Goal: Information Seeking & Learning: Check status

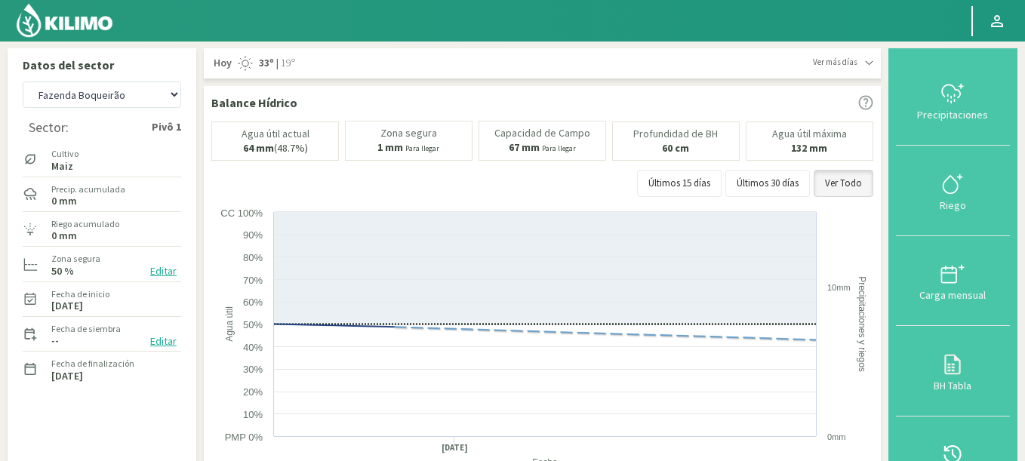
select select "389: Object"
click at [958, 447] on icon at bounding box center [952, 454] width 17 height 18
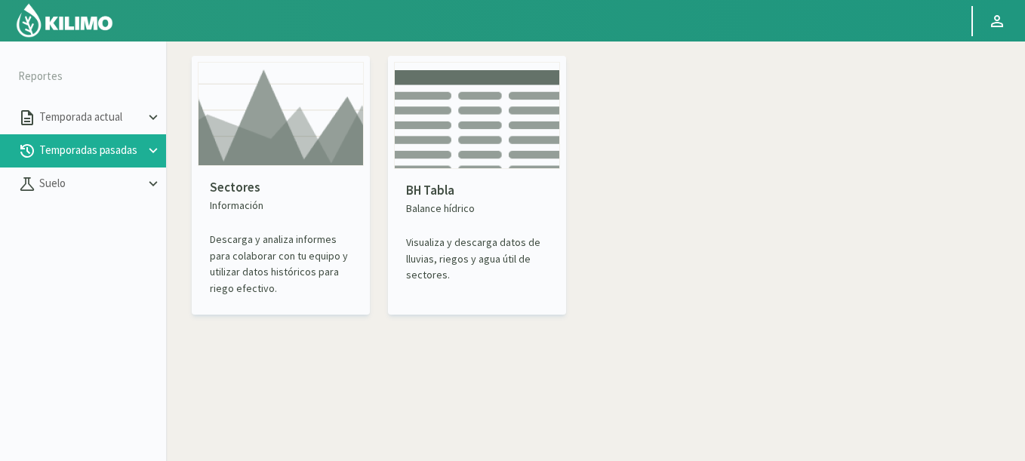
click at [216, 145] on img at bounding box center [281, 114] width 166 height 104
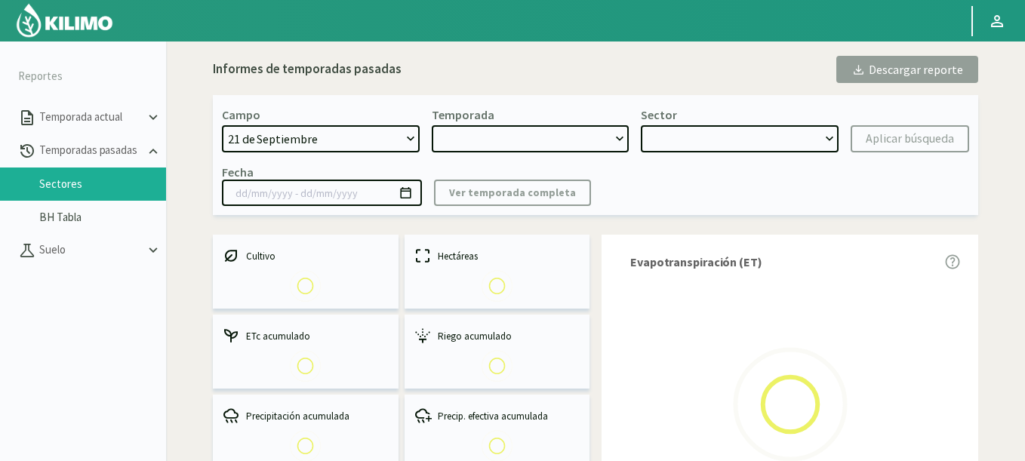
select select "0: Object"
type input "[DATE] - [DATE]"
select select "0: 2023"
select select "0: Object"
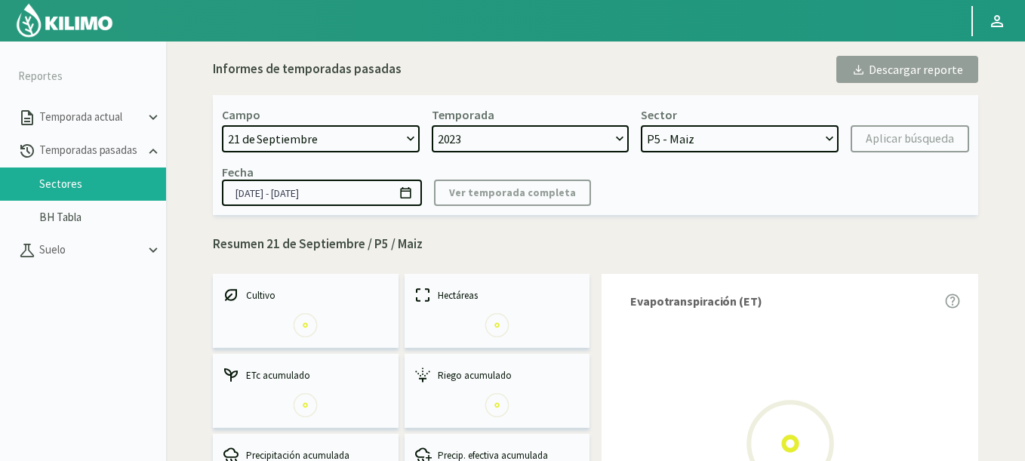
click at [297, 133] on select "[DATE] 8 Fuegos Acograpes - Ag. [PERSON_NAME] - Ag. [GEOGRAPHIC_DATA] Acograpes…" at bounding box center [321, 138] width 198 height 27
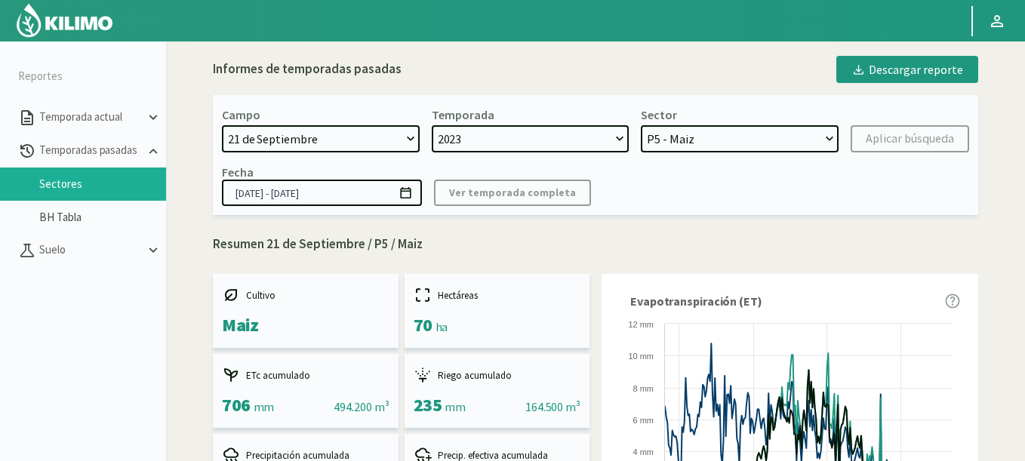
select select "1630: Object"
click at [222, 125] on select "[DATE] 8 Fuegos Acograpes - Ag. [PERSON_NAME] - Ag. [GEOGRAPHIC_DATA] Acograpes…" at bounding box center [321, 138] width 198 height 27
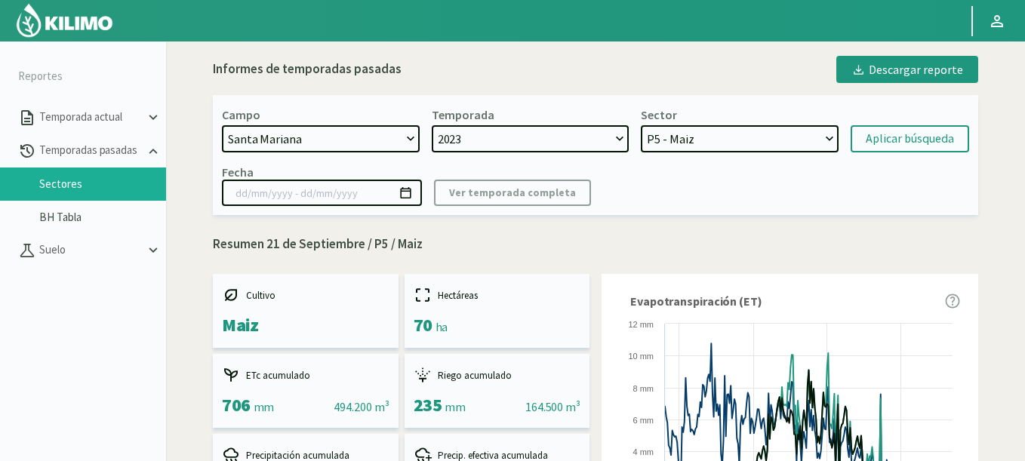
select select
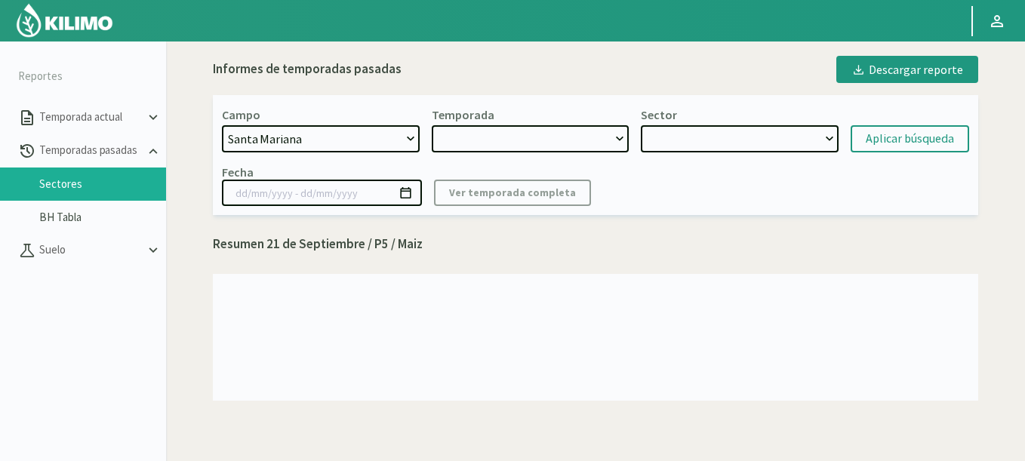
select select "2: 2024"
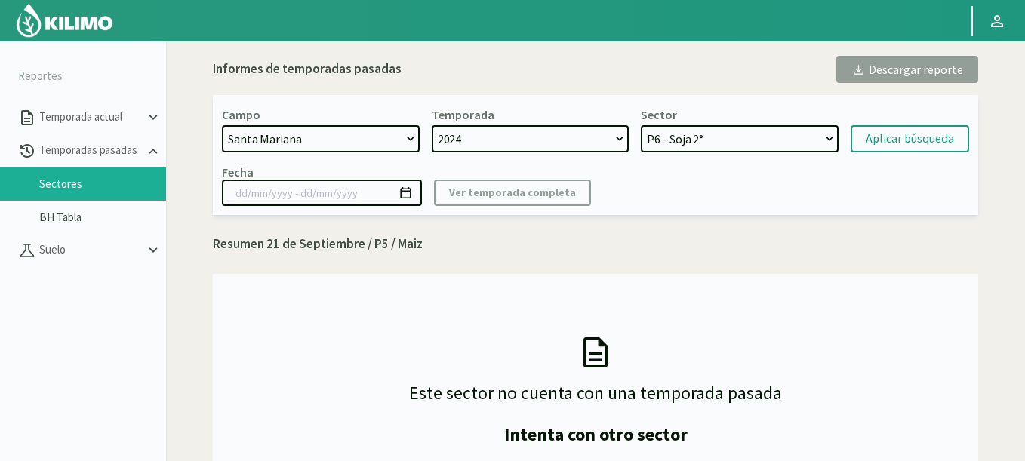
select select "11: Object"
click at [641, 125] on select "P6 - Soja 2° P8 - Maiz 2° P3 - Maiz 2° P7 - Maiz 1° P1 - [GEOGRAPHIC_DATA] 1º" at bounding box center [740, 138] width 198 height 27
click at [888, 134] on div "Aplicar búsqueda" at bounding box center [910, 139] width 88 height 18
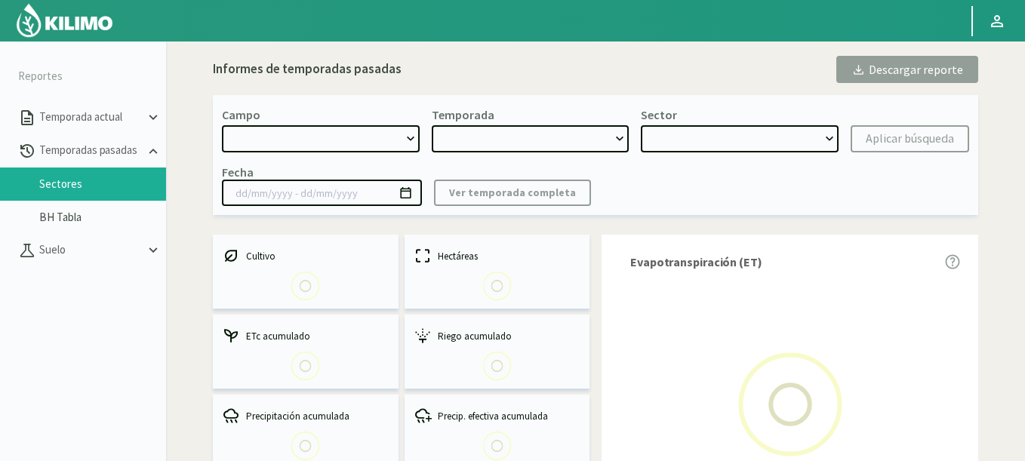
scroll to position [181, 0]
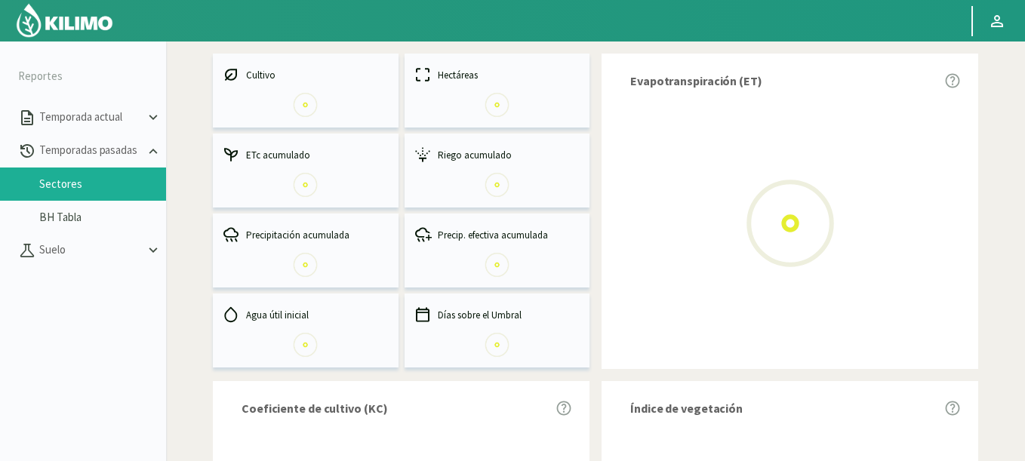
select select "1630: Object"
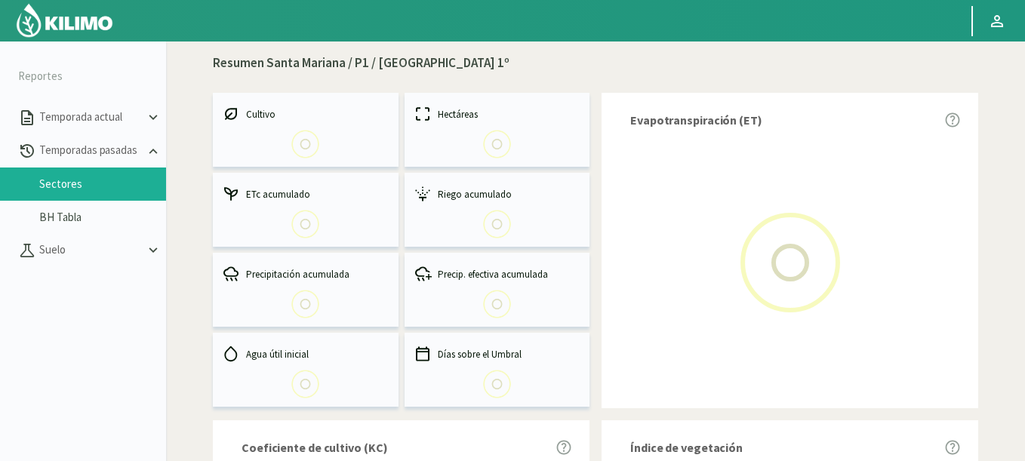
select select "0: 2024"
select select "4: Object"
type input "[DATE] - [DATE]"
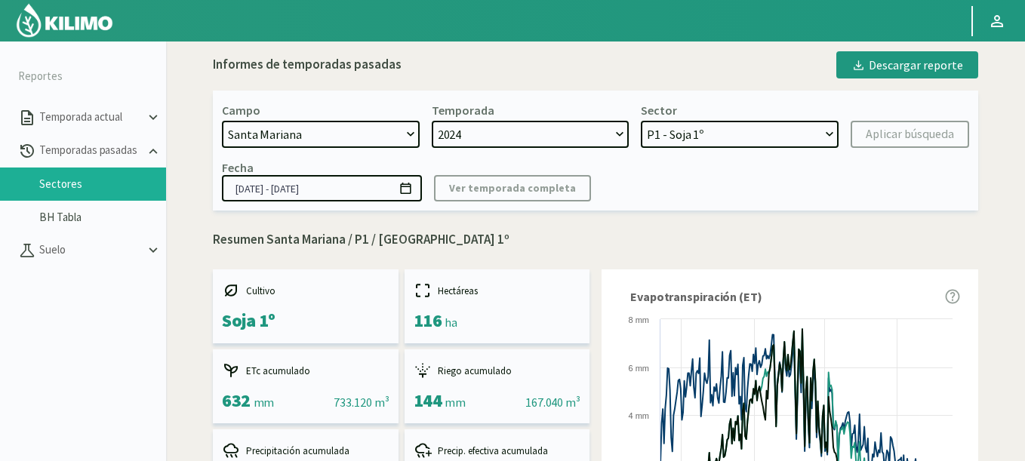
scroll to position [0, 0]
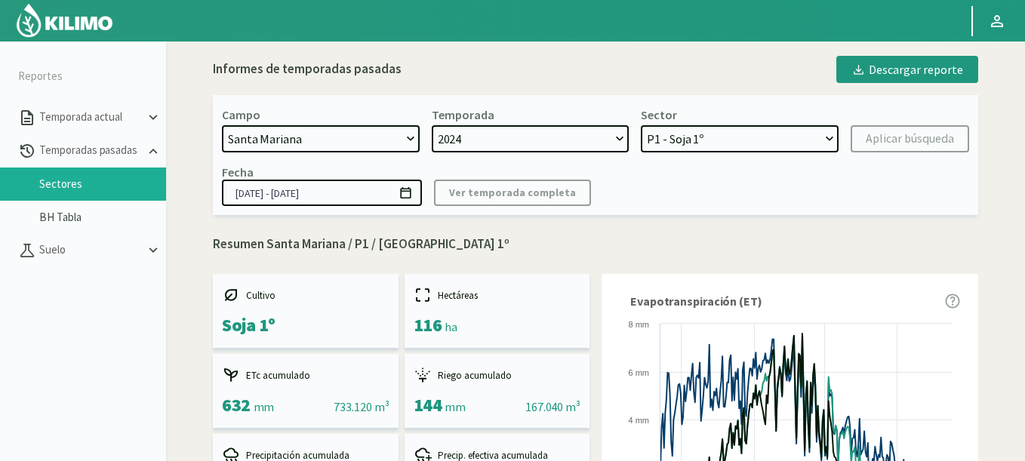
click at [695, 119] on div "Sector P6 - Soja 2° P8 - Maiz 2° P3 - Maiz 2° P7 - Maiz 1° P1 - [GEOGRAPHIC_DAT…" at bounding box center [740, 129] width 198 height 45
select select "2: Object"
click at [641, 125] on select "P6 - Soja 2° P8 - Maiz 2° P3 - Maiz 2° P7 - Maiz 1° P1 - [GEOGRAPHIC_DATA] 1º" at bounding box center [740, 138] width 198 height 27
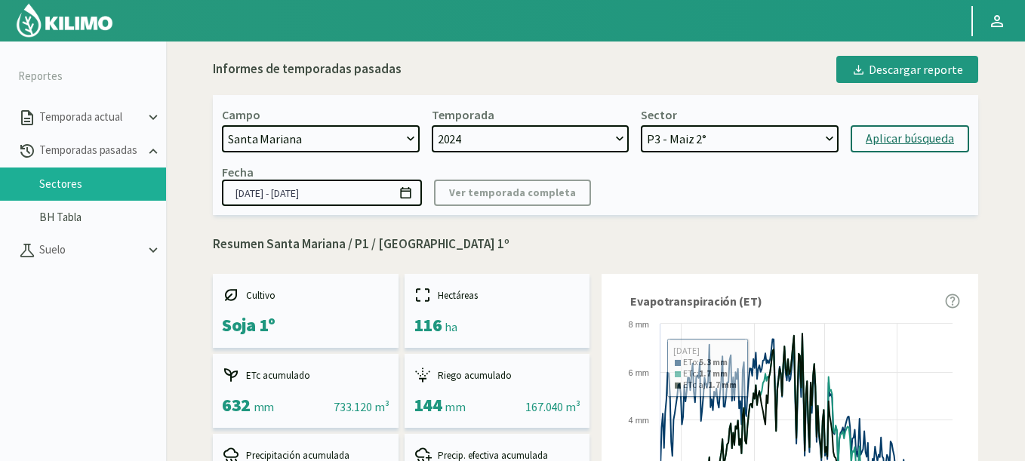
click at [906, 147] on div "Aplicar búsqueda" at bounding box center [910, 139] width 88 height 18
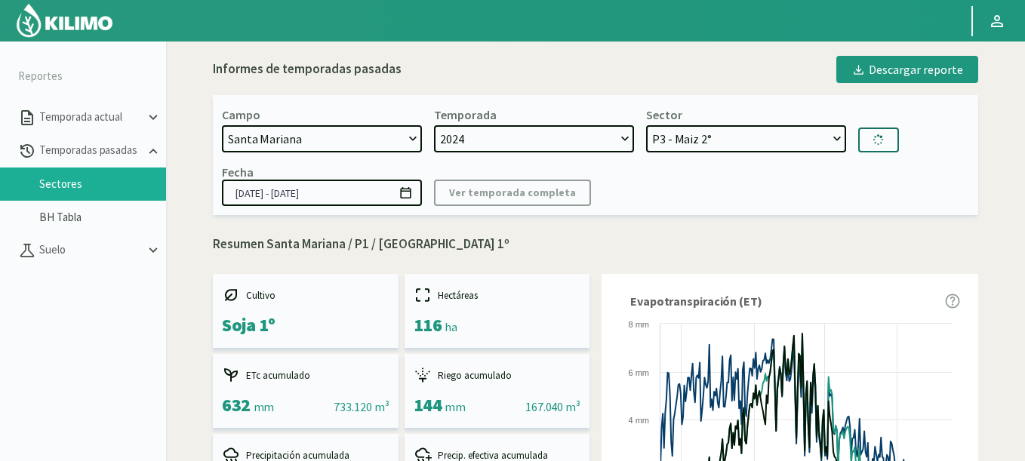
type input "[DATE] - [DATE]"
select select "7: Object"
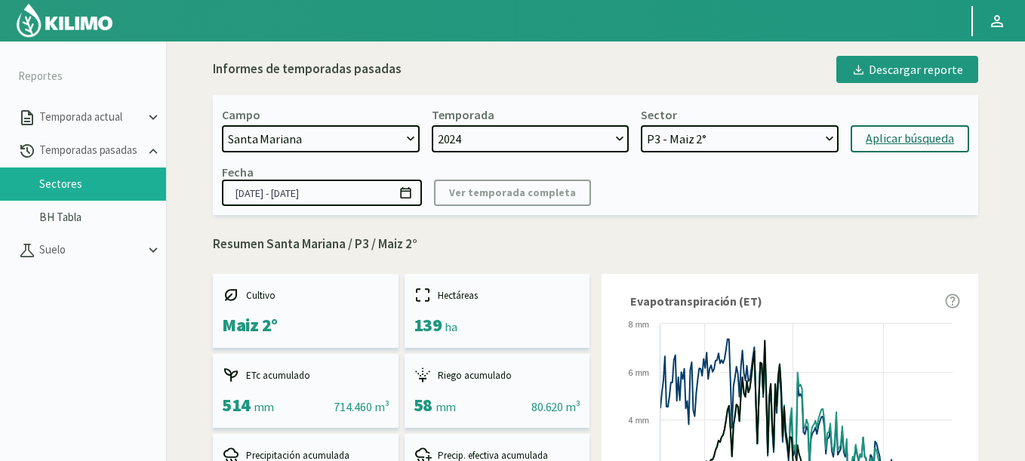
click at [257, 138] on select "[DATE] 8 Fuegos Acograpes - Ag. [PERSON_NAME] - Ag. [GEOGRAPHIC_DATA] Acograpes…" at bounding box center [321, 138] width 198 height 27
select select "406: Object"
click at [222, 125] on select "[DATE] 8 Fuegos Acograpes - Ag. [PERSON_NAME] - Ag. [GEOGRAPHIC_DATA] Acograpes…" at bounding box center [321, 138] width 198 height 27
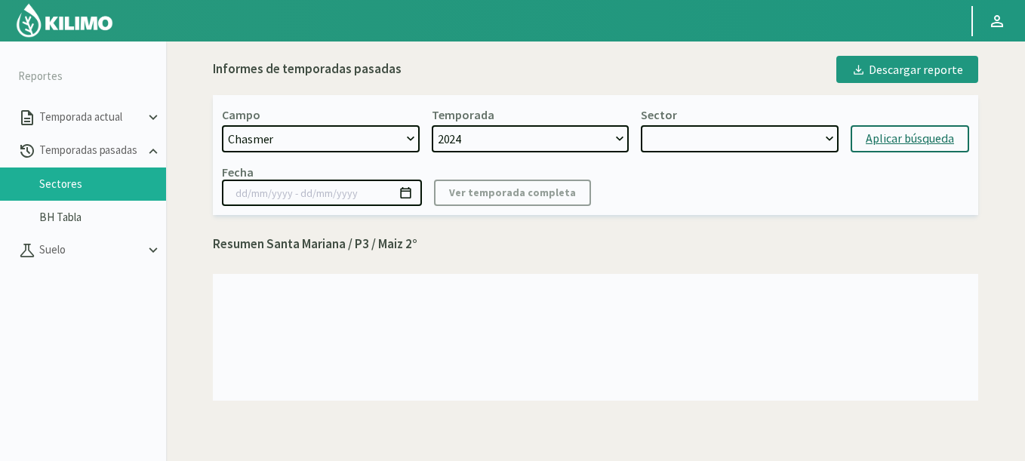
click at [676, 143] on select at bounding box center [740, 138] width 198 height 27
select select "10: Object"
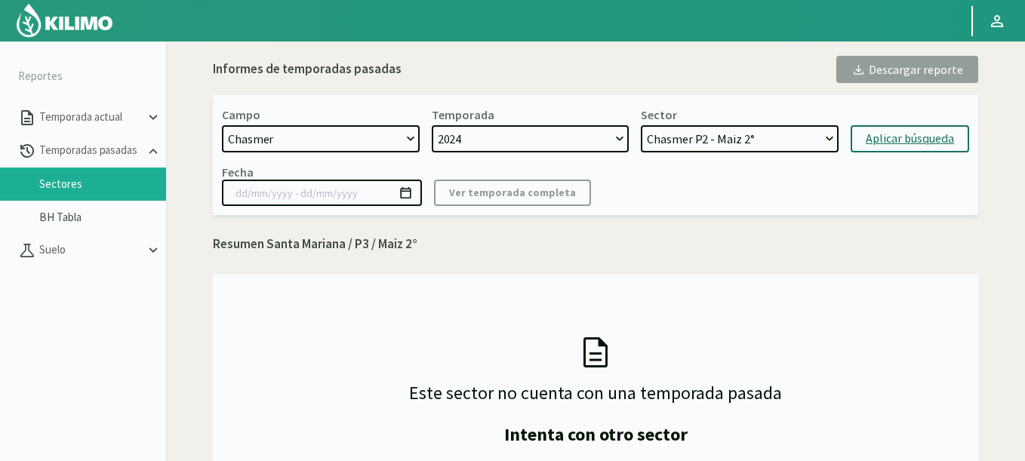
click at [641, 125] on select "Chasmer P2 - Maiz 2° Chasmer P3 - Maiz 2° Chasmer P6 - Maiz 1° Chasmer P5 - Soj…" at bounding box center [740, 138] width 198 height 27
click at [931, 139] on div "Aplicar búsqueda" at bounding box center [910, 139] width 88 height 18
type input "[DATE] - [DATE]"
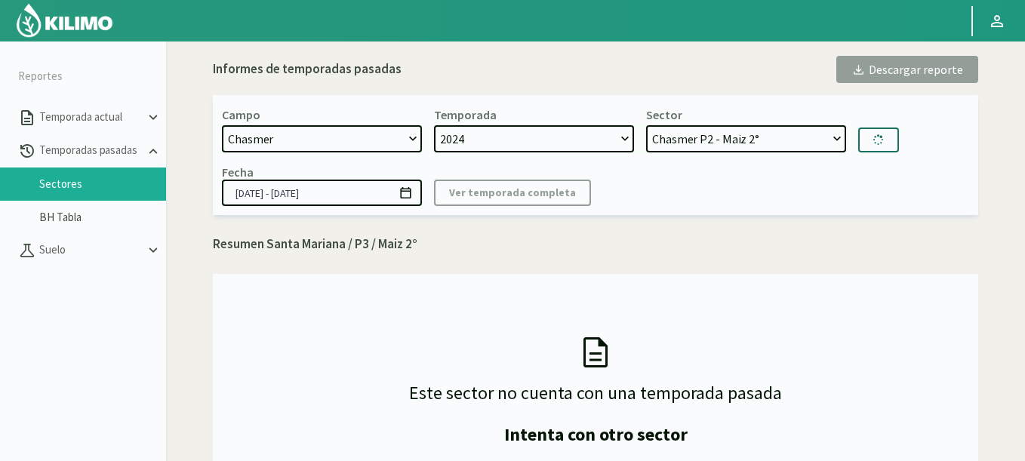
select select "15: Object"
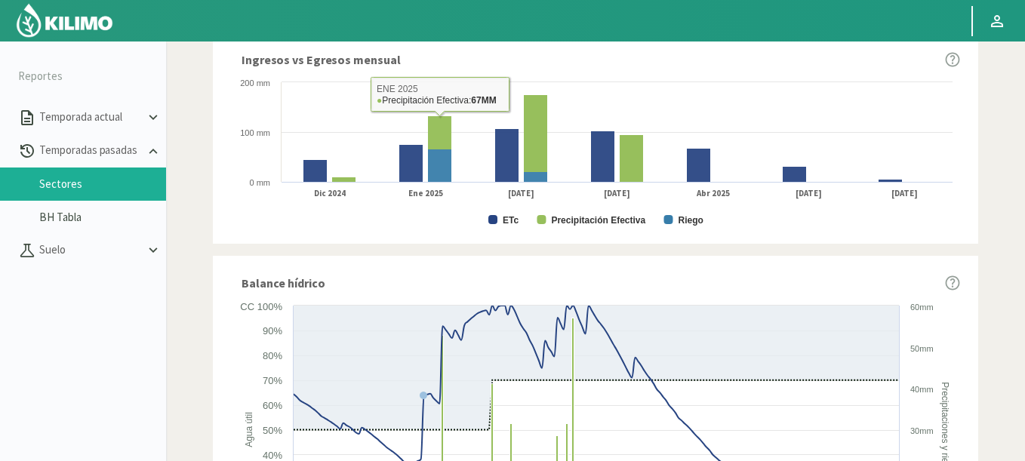
scroll to position [362, 0]
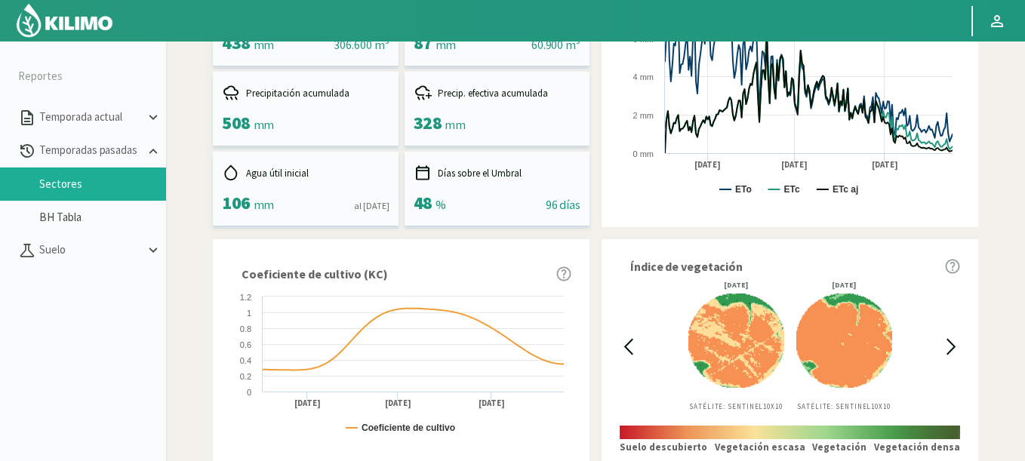
click at [635, 346] on icon at bounding box center [628, 346] width 17 height 17
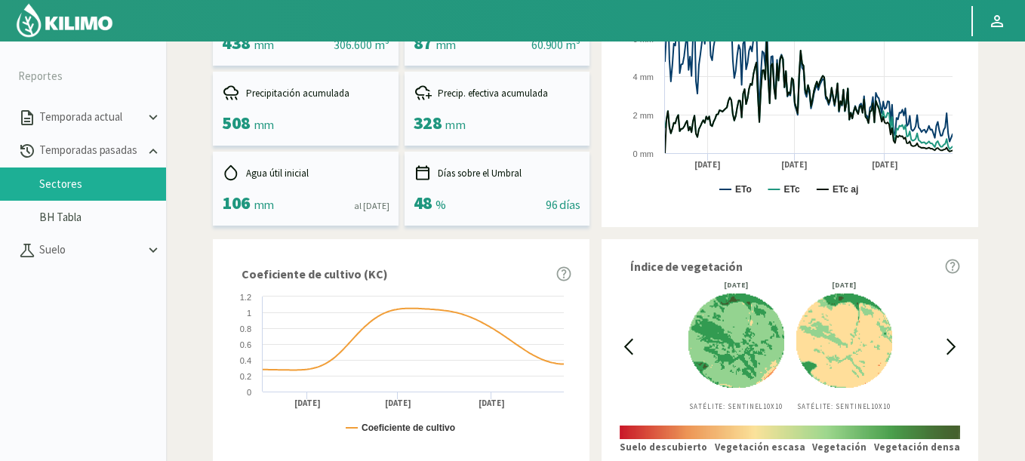
click at [634, 346] on icon at bounding box center [628, 346] width 17 height 17
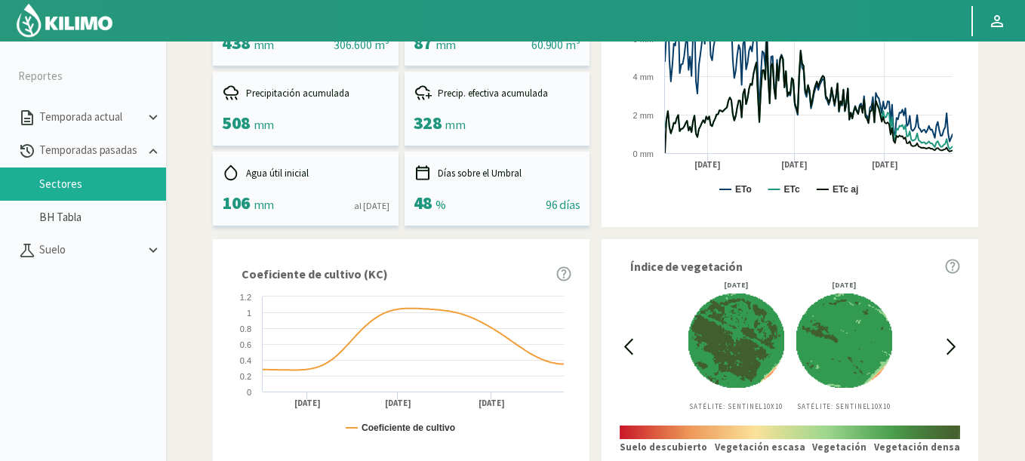
click at [634, 346] on icon at bounding box center [628, 346] width 17 height 17
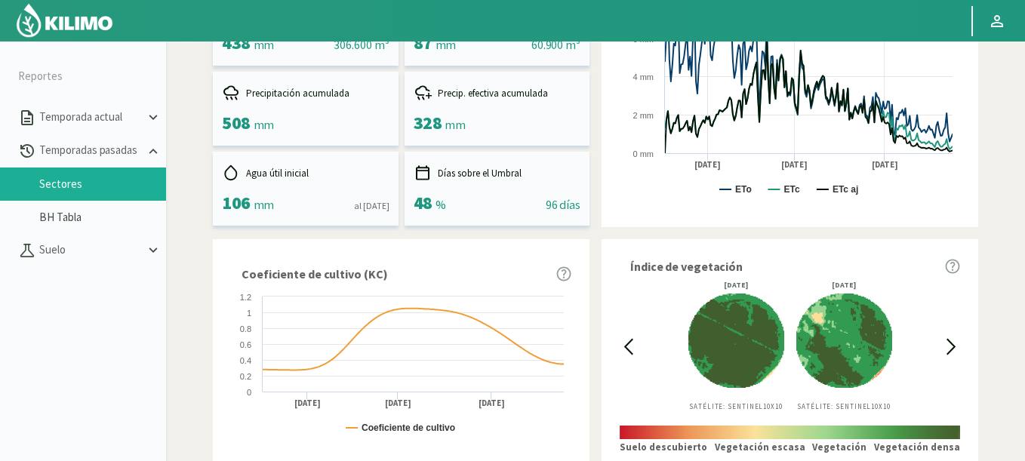
click at [634, 346] on icon at bounding box center [628, 346] width 17 height 17
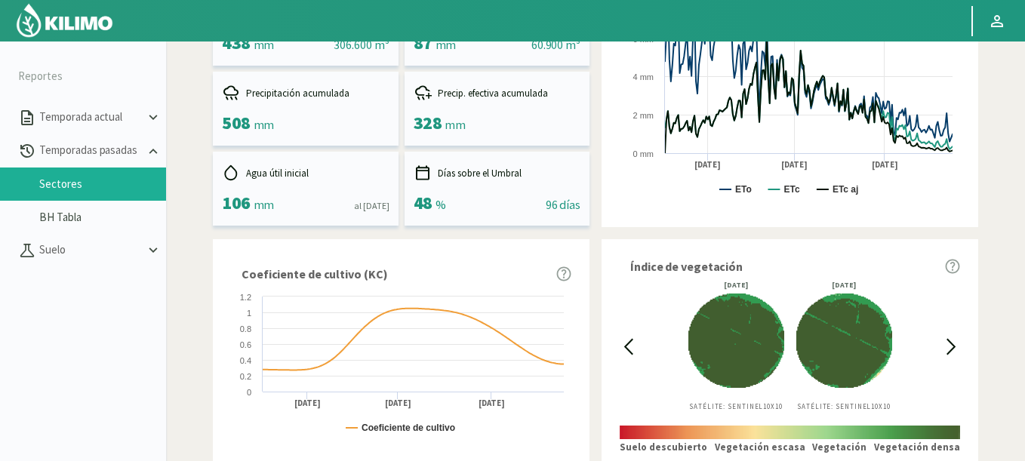
click at [951, 346] on icon at bounding box center [951, 346] width 17 height 17
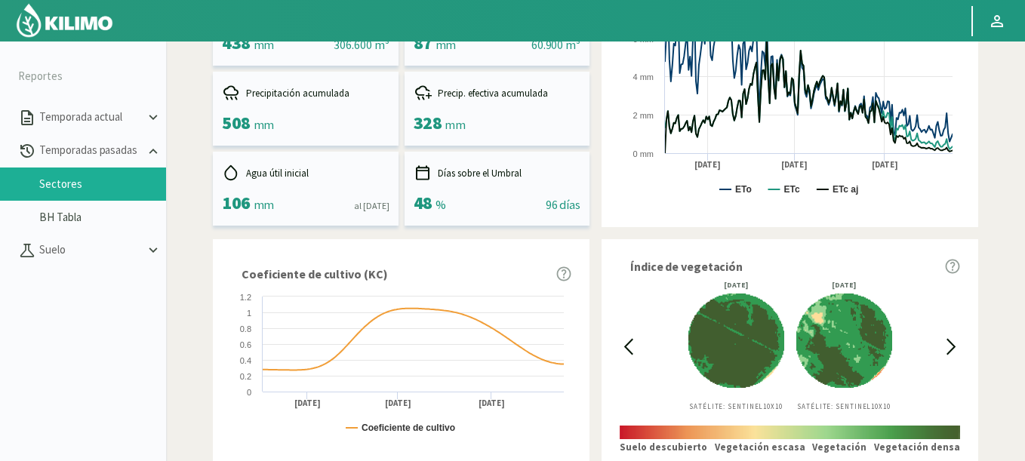
click at [950, 346] on icon at bounding box center [951, 346] width 17 height 17
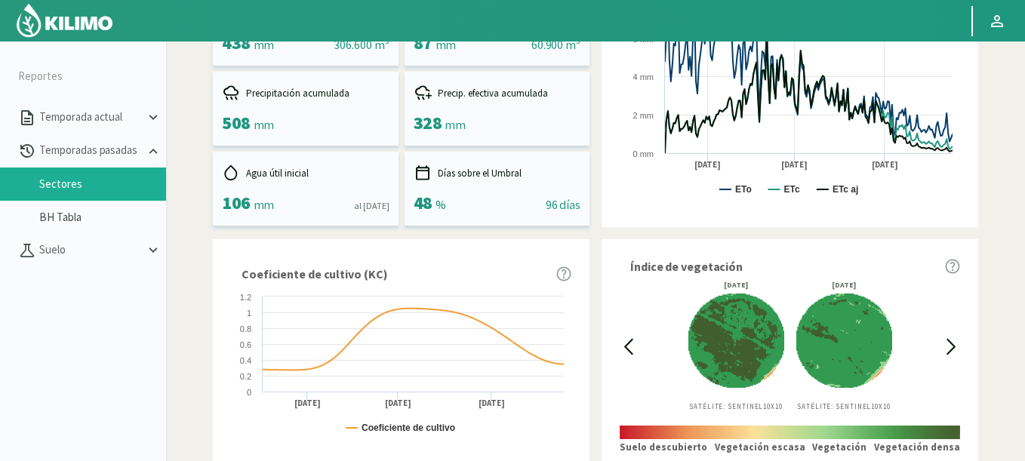
click at [950, 346] on icon at bounding box center [951, 346] width 17 height 17
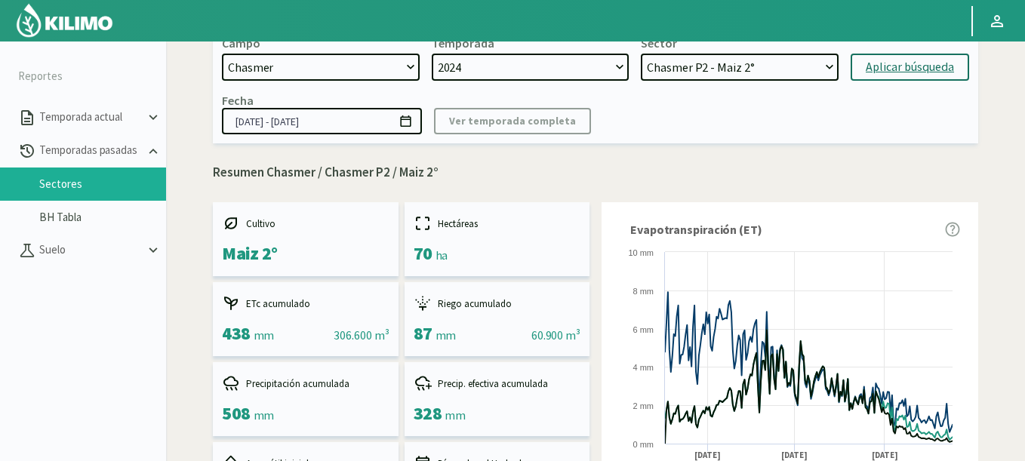
scroll to position [0, 0]
